Goal: Ask a question

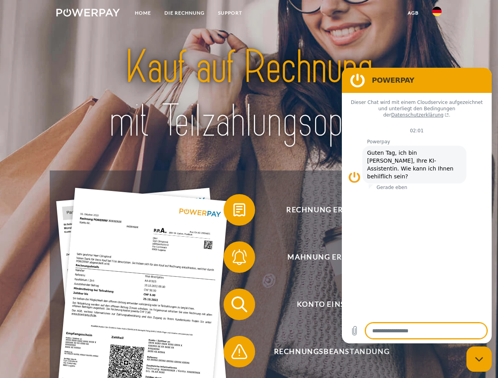
click at [88, 14] on img at bounding box center [87, 13] width 63 height 8
click at [437, 14] on img at bounding box center [436, 11] width 9 height 9
click at [413, 13] on link "agb" at bounding box center [413, 13] width 24 height 14
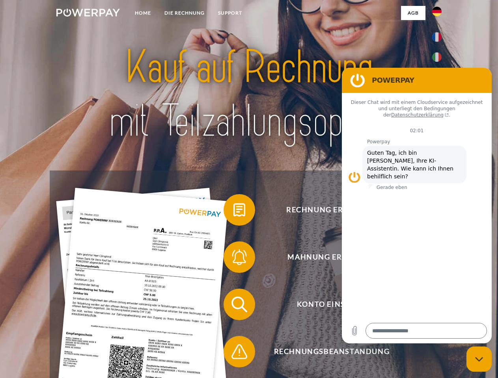
click at [233, 212] on span at bounding box center [227, 209] width 39 height 39
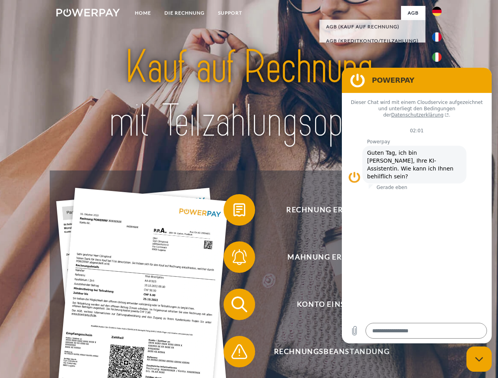
click at [233, 259] on span at bounding box center [227, 257] width 39 height 39
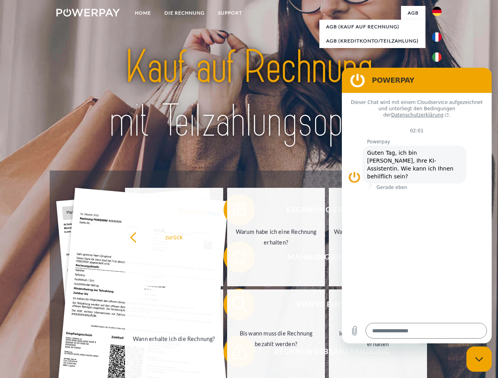
click at [233, 306] on link "Bis wann muss die Rechnung bezahlt werden?" at bounding box center [276, 339] width 98 height 99
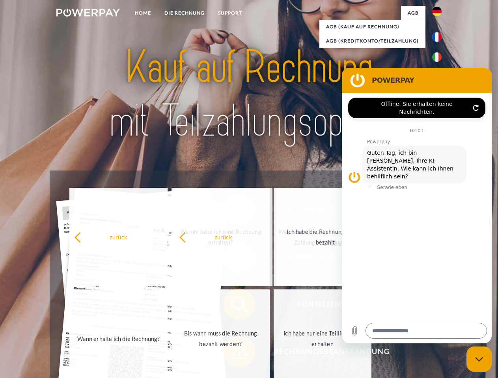
click at [233, 354] on span at bounding box center [227, 351] width 39 height 39
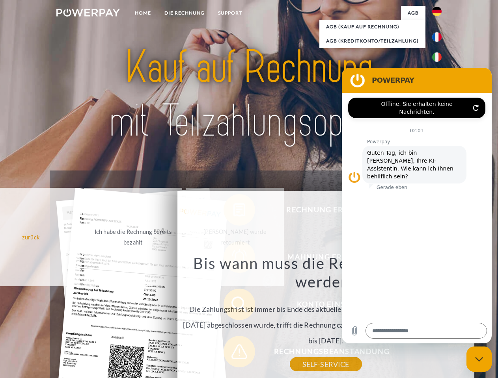
click at [479, 359] on icon "Messaging-Fenster schließen" at bounding box center [479, 359] width 8 height 5
type textarea "*"
